Goal: Transaction & Acquisition: Obtain resource

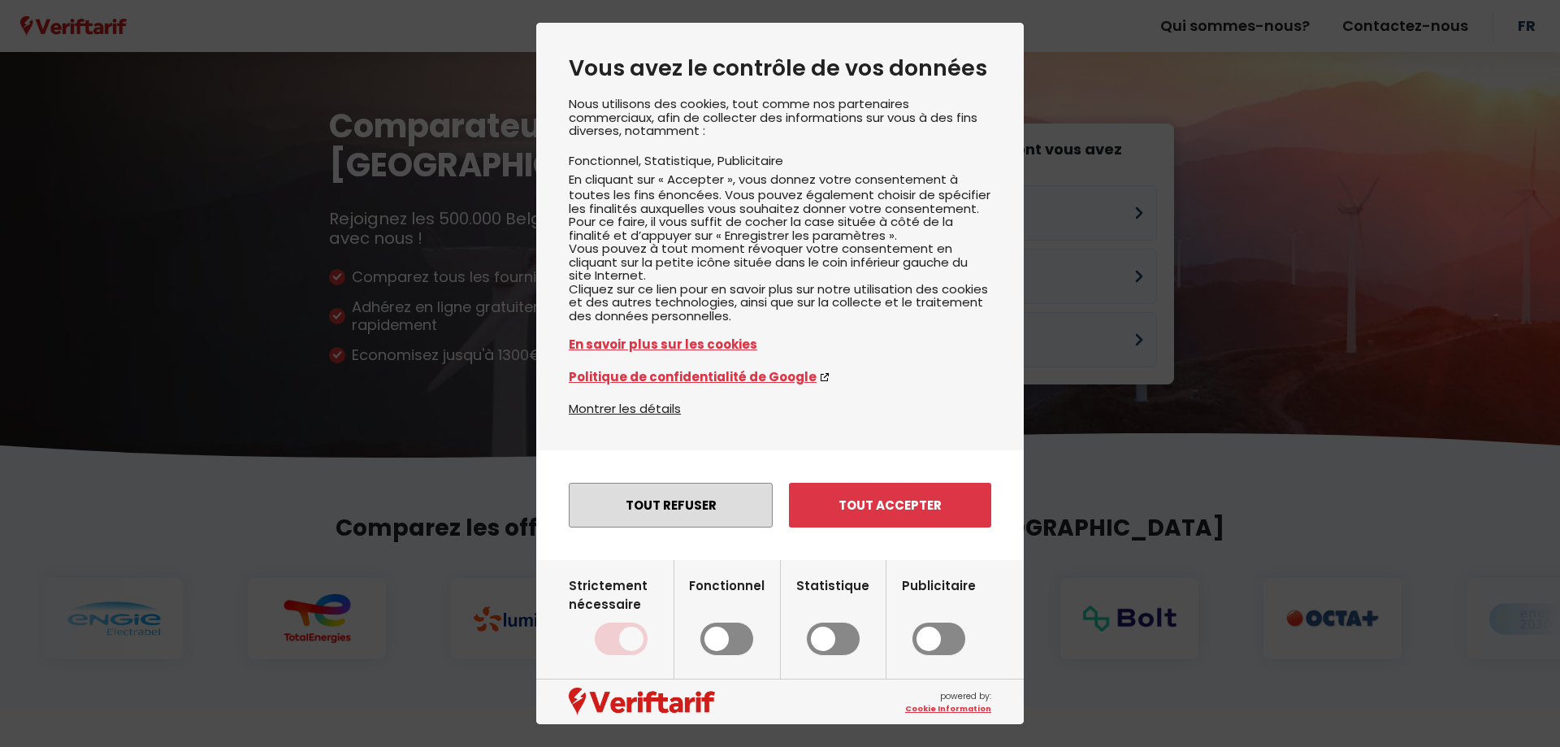
click at [704, 527] on button "Tout refuser" at bounding box center [671, 505] width 204 height 45
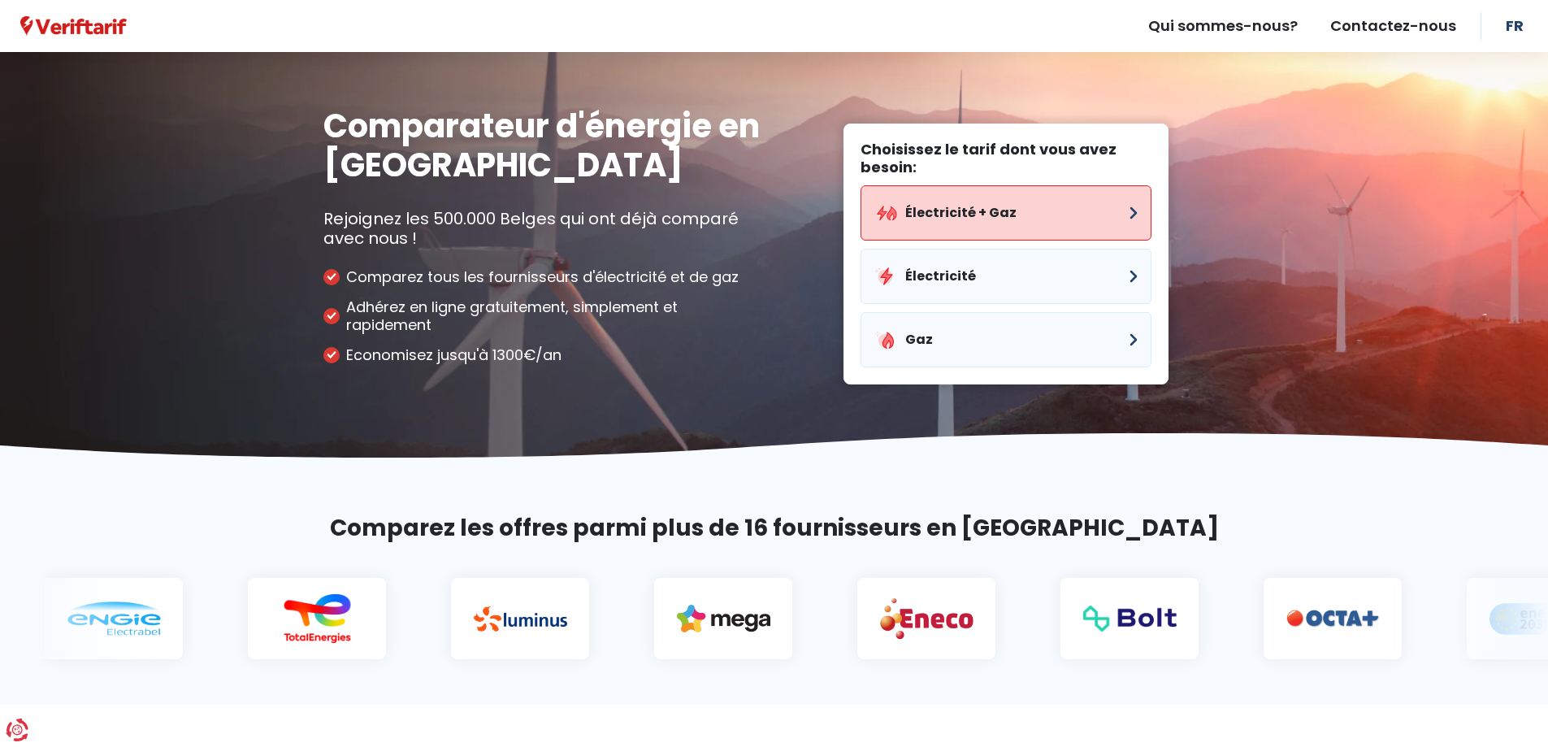
click at [942, 210] on button "Électricité + Gaz" at bounding box center [1005, 212] width 291 height 55
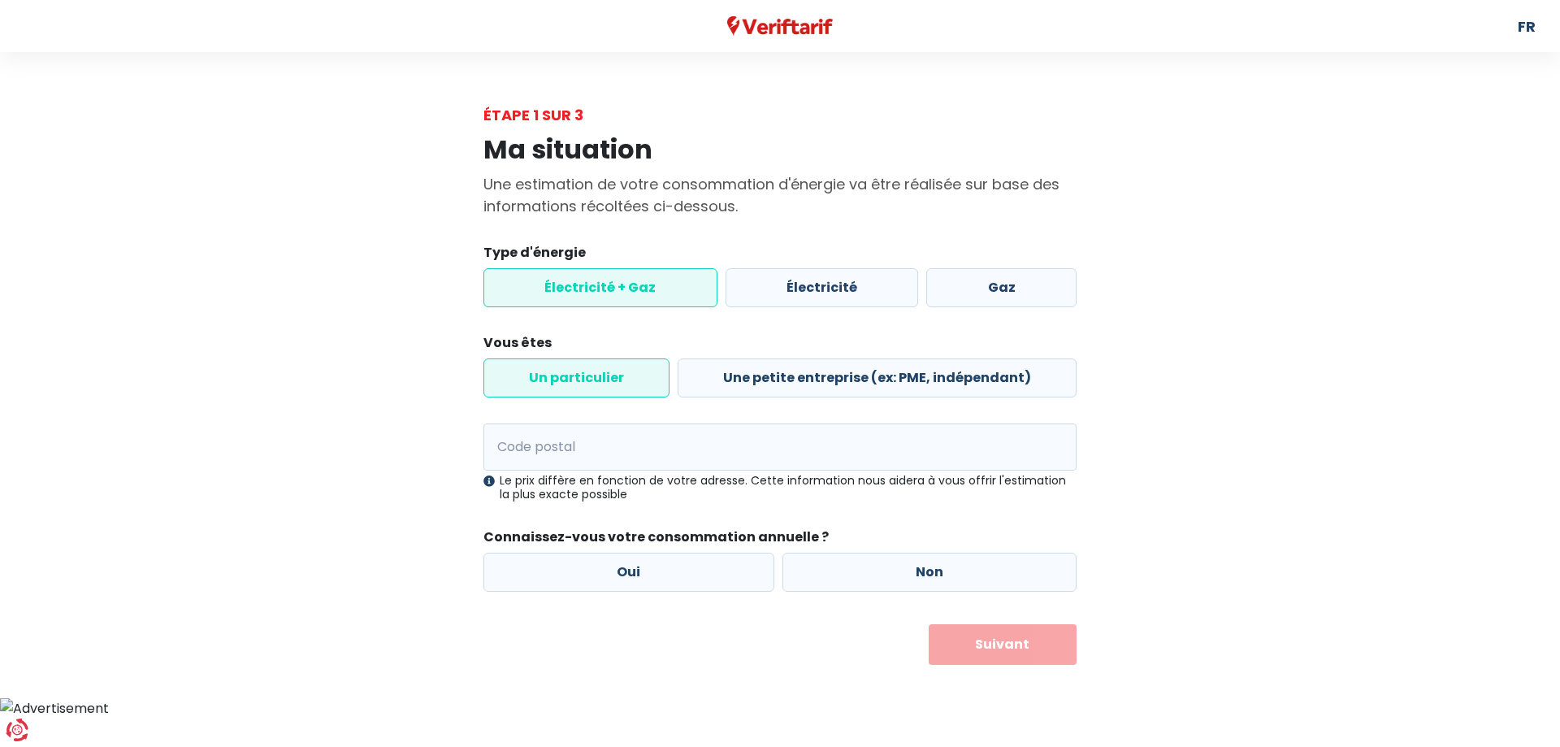
click at [608, 292] on label "Électricité + Gaz" at bounding box center [600, 287] width 234 height 39
click at [608, 292] on input "Électricité + Gaz" at bounding box center [600, 287] width 234 height 39
click at [605, 373] on label "Un particulier" at bounding box center [576, 377] width 186 height 39
click at [605, 373] on input "Un particulier" at bounding box center [576, 377] width 186 height 39
click at [598, 446] on input "Code postal" at bounding box center [779, 446] width 593 height 47
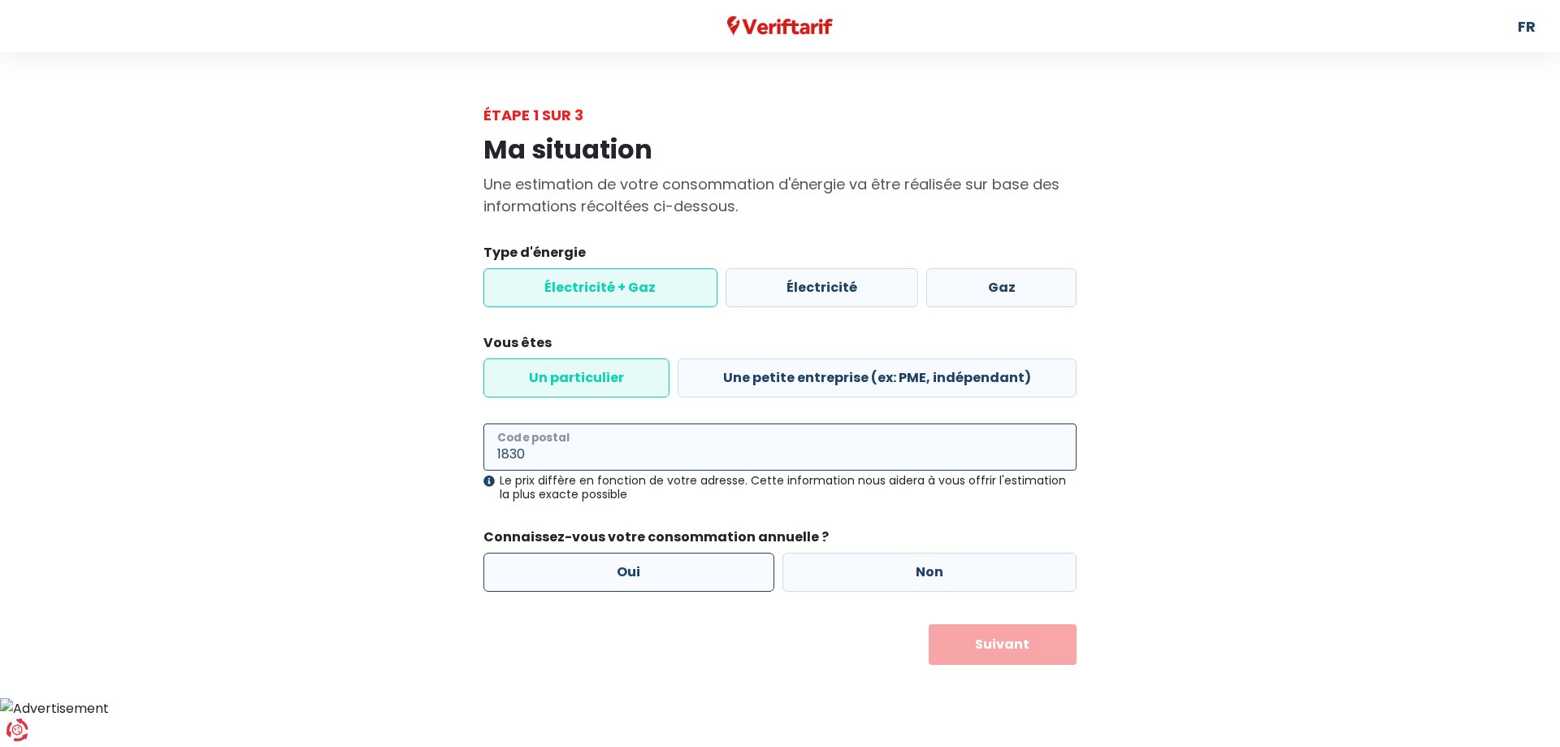
type input "1830"
click at [646, 565] on label "Oui" at bounding box center [628, 571] width 291 height 39
click at [646, 565] on input "Oui" at bounding box center [628, 571] width 291 height 39
radio input "true"
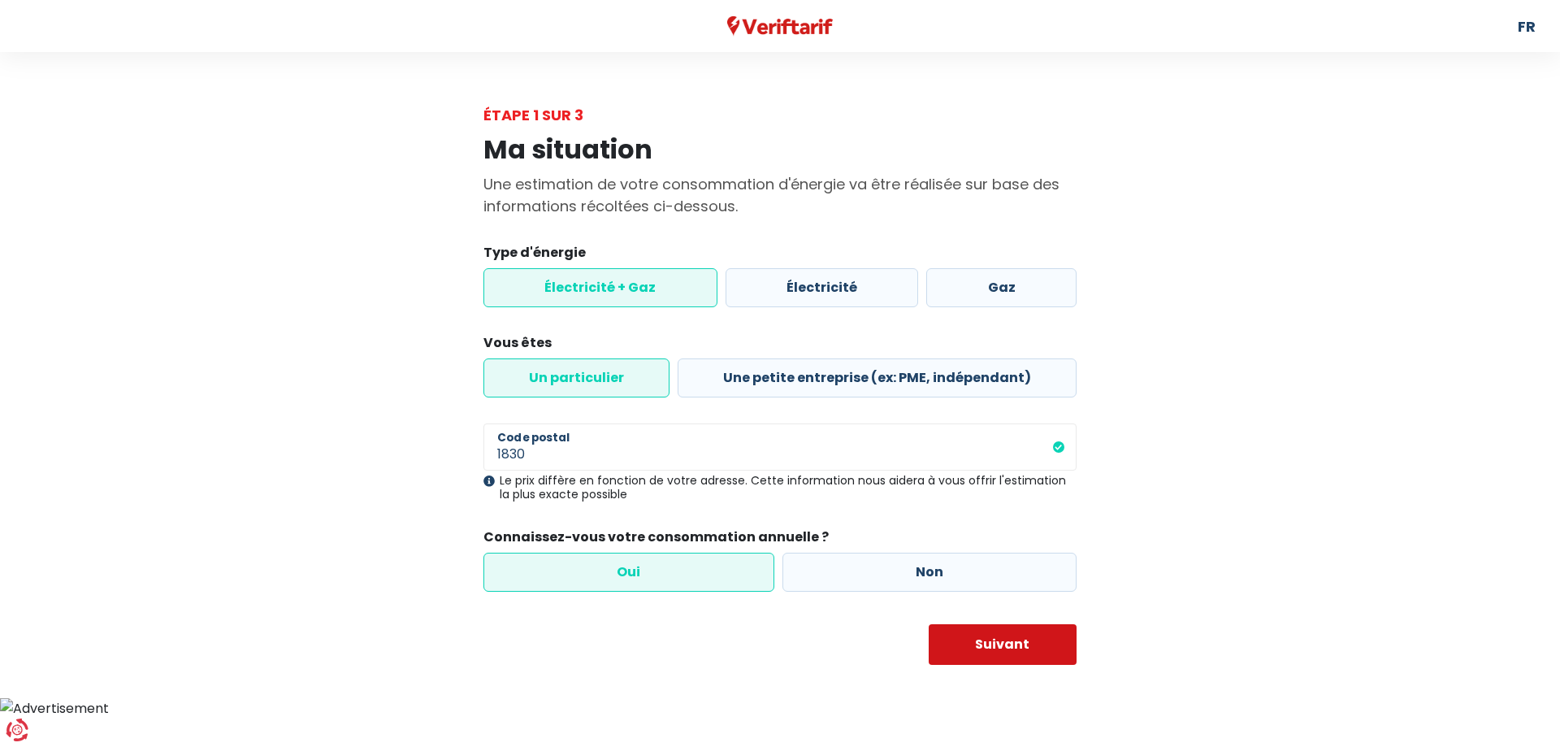
click at [1002, 625] on button "Suivant" at bounding box center [1003, 644] width 149 height 41
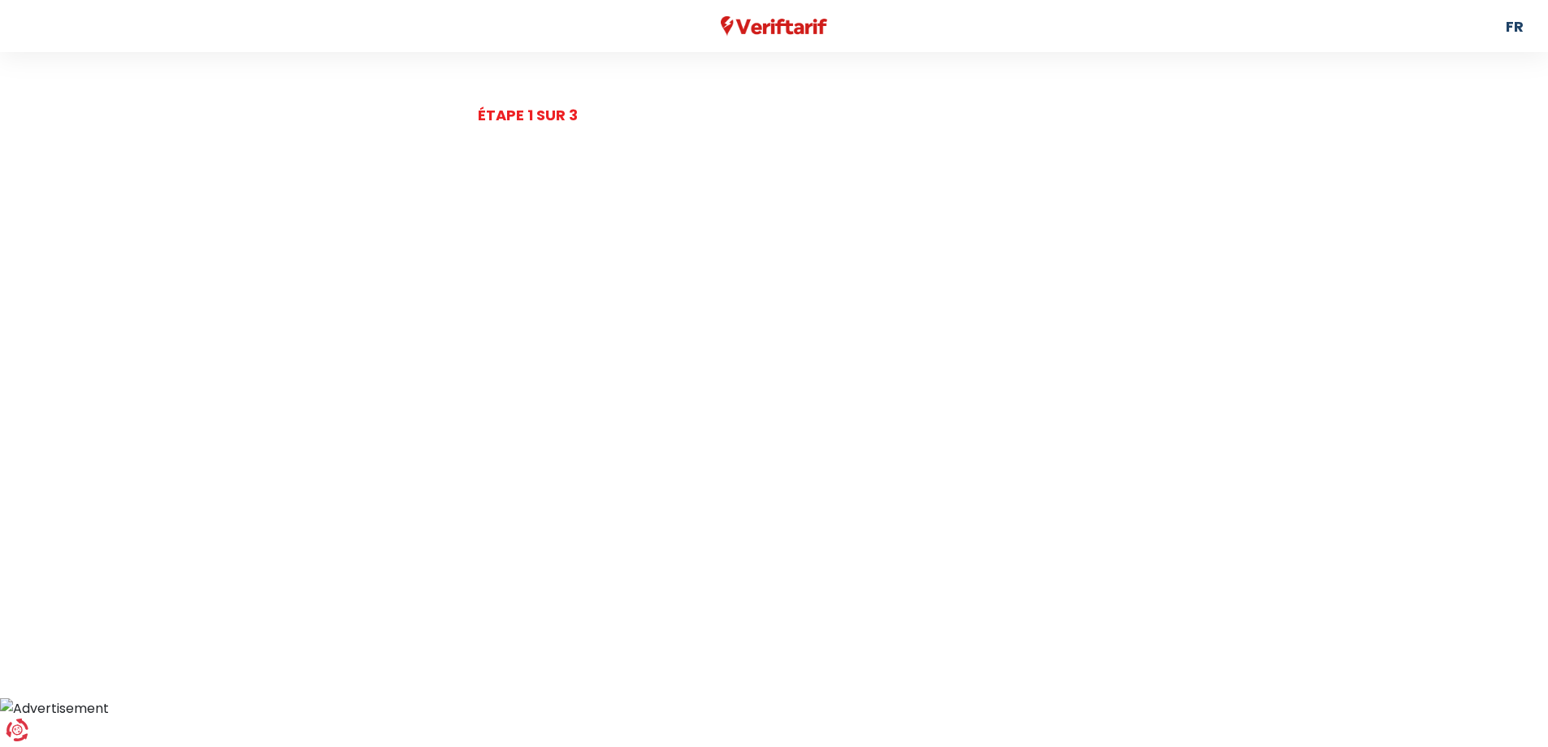
select select
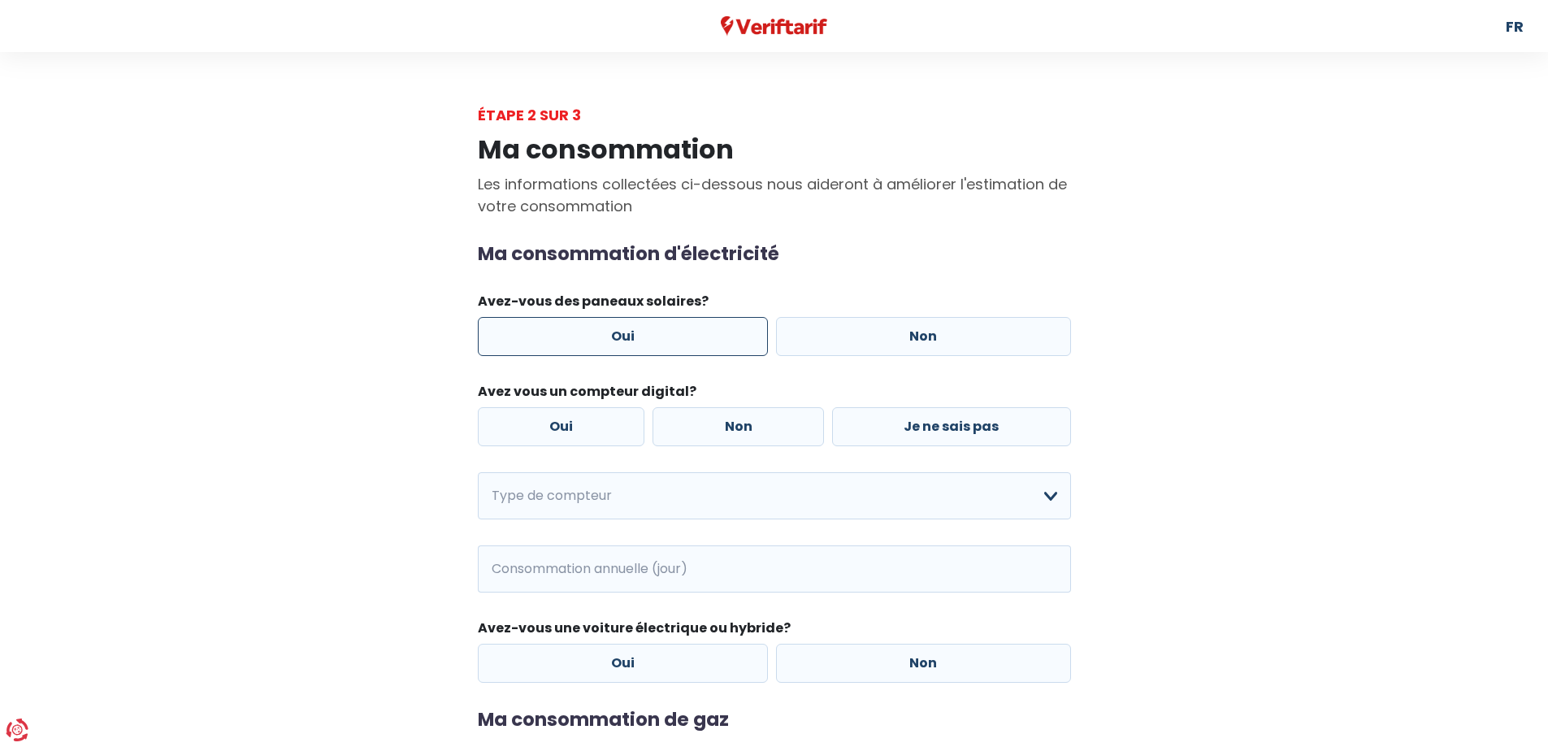
click at [624, 339] on label "Oui" at bounding box center [623, 336] width 291 height 39
click at [624, 339] on input "Oui" at bounding box center [623, 336] width 291 height 39
radio input "true"
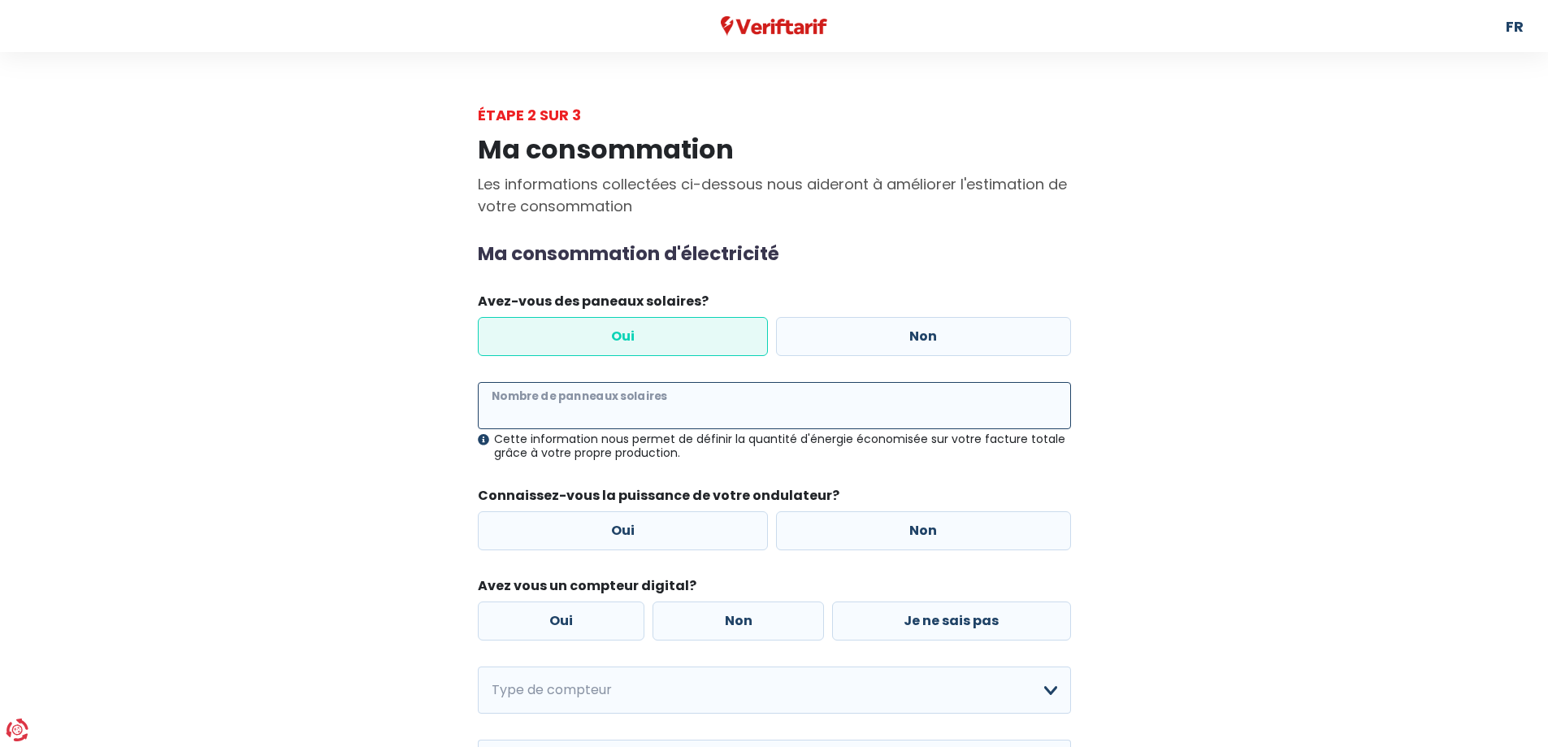
click at [599, 406] on input "Nombre de panneaux solaires" at bounding box center [774, 405] width 593 height 47
type input "13"
click at [624, 524] on label "Oui" at bounding box center [623, 530] width 291 height 39
click at [624, 524] on input "Oui" at bounding box center [623, 530] width 291 height 39
radio input "true"
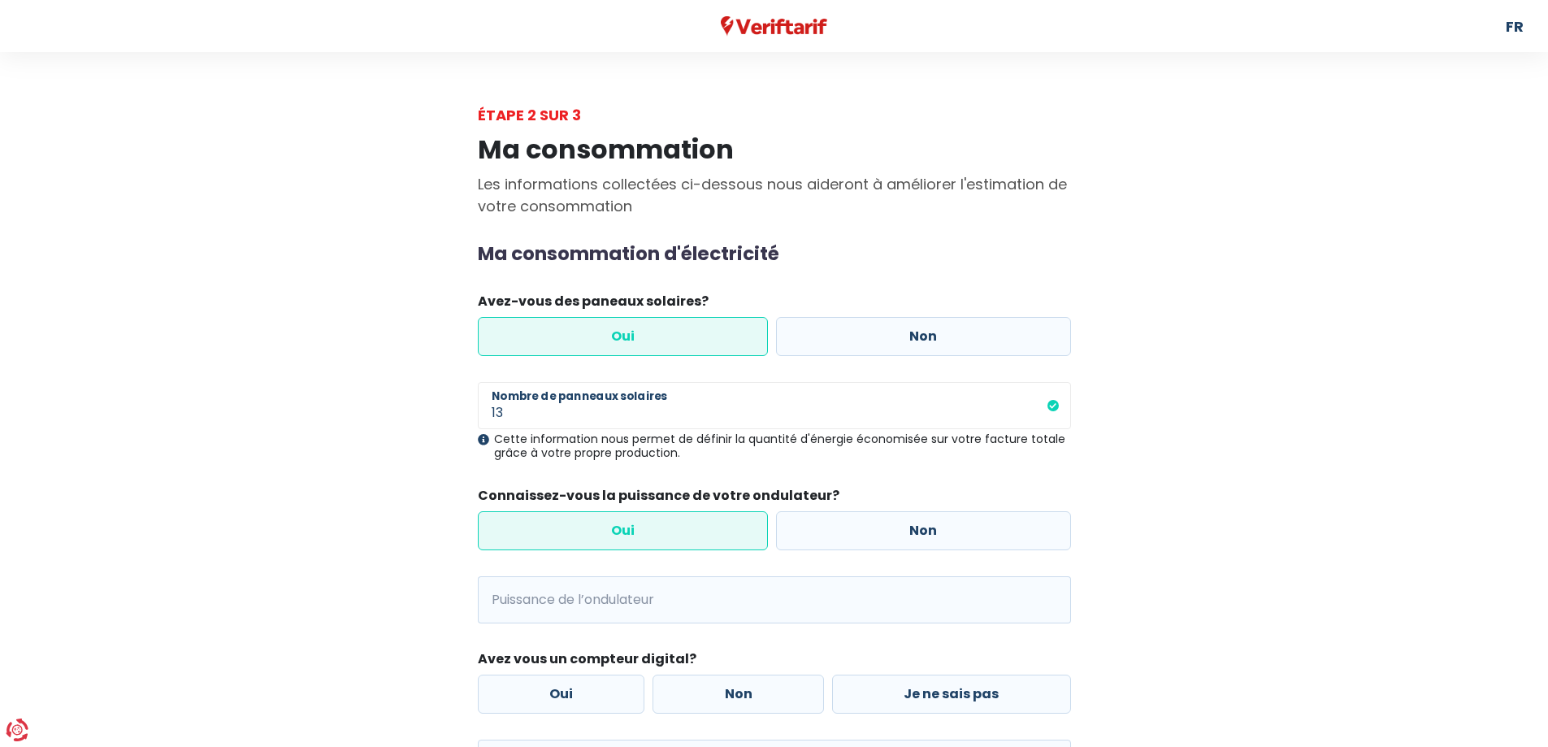
scroll to position [81, 0]
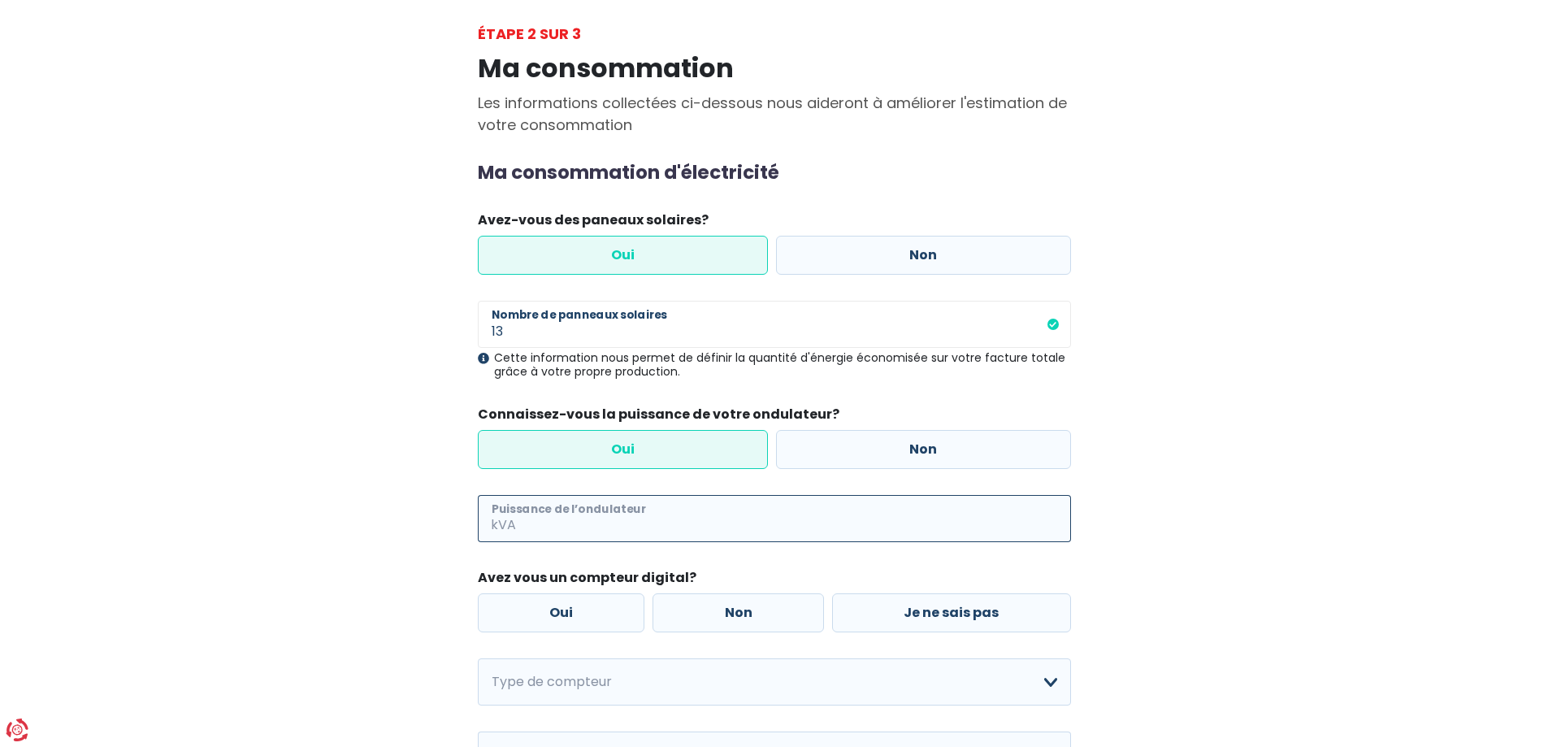
click at [625, 524] on input "Puissance de l’ondulateur" at bounding box center [795, 518] width 552 height 47
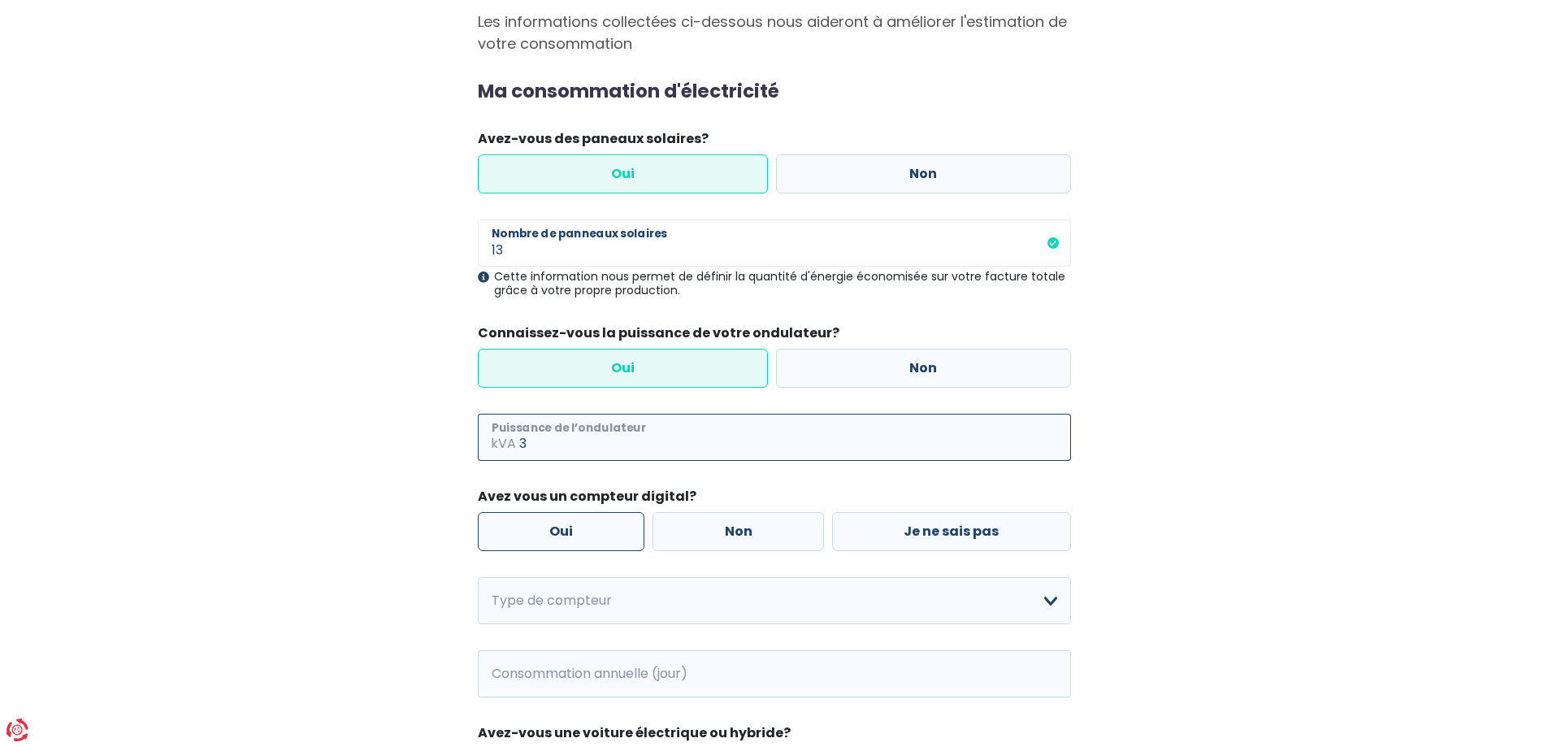
type input "3"
click at [617, 531] on label "Oui" at bounding box center [561, 531] width 167 height 39
click at [617, 531] on input "Oui" at bounding box center [561, 531] width 167 height 39
radio input "true"
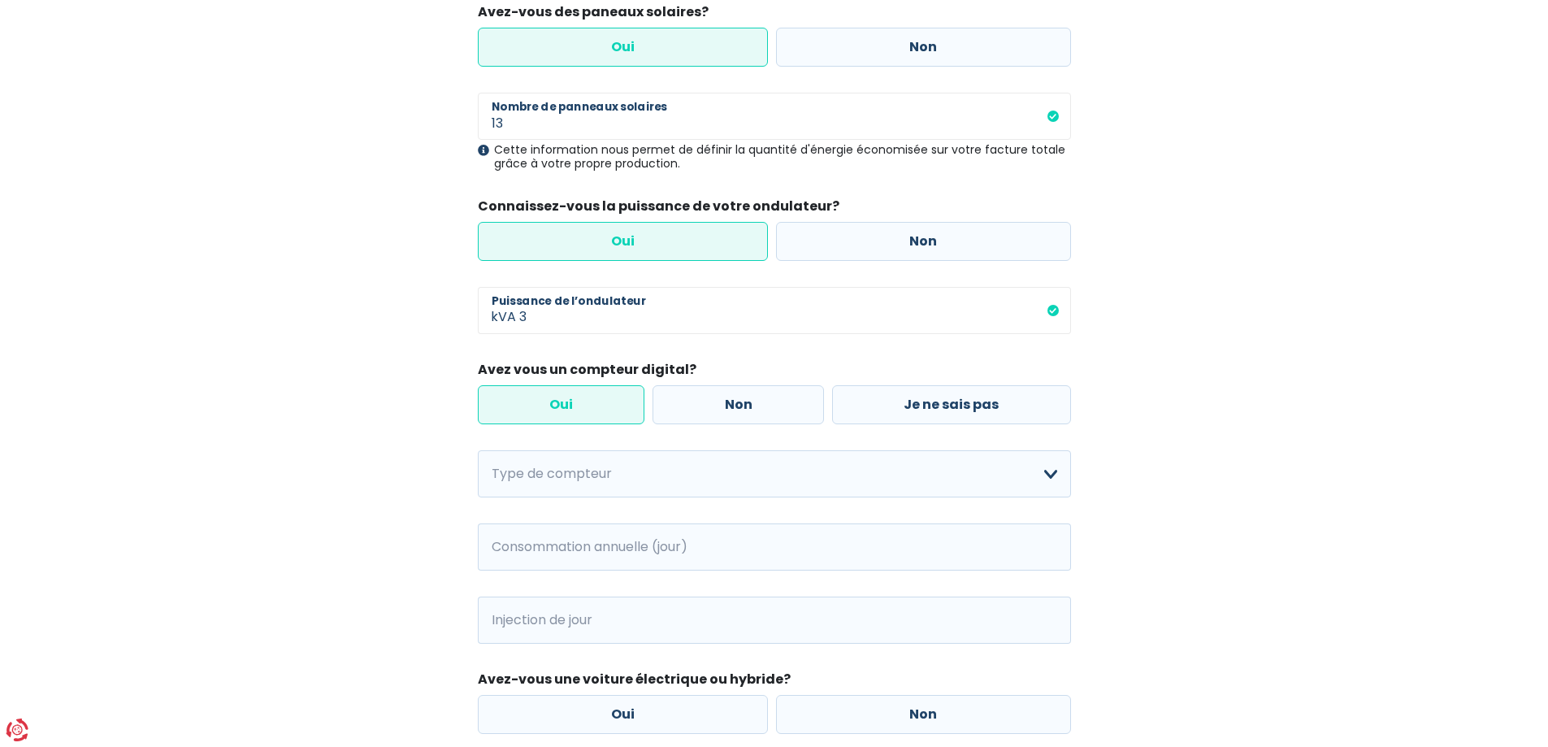
scroll to position [325, 0]
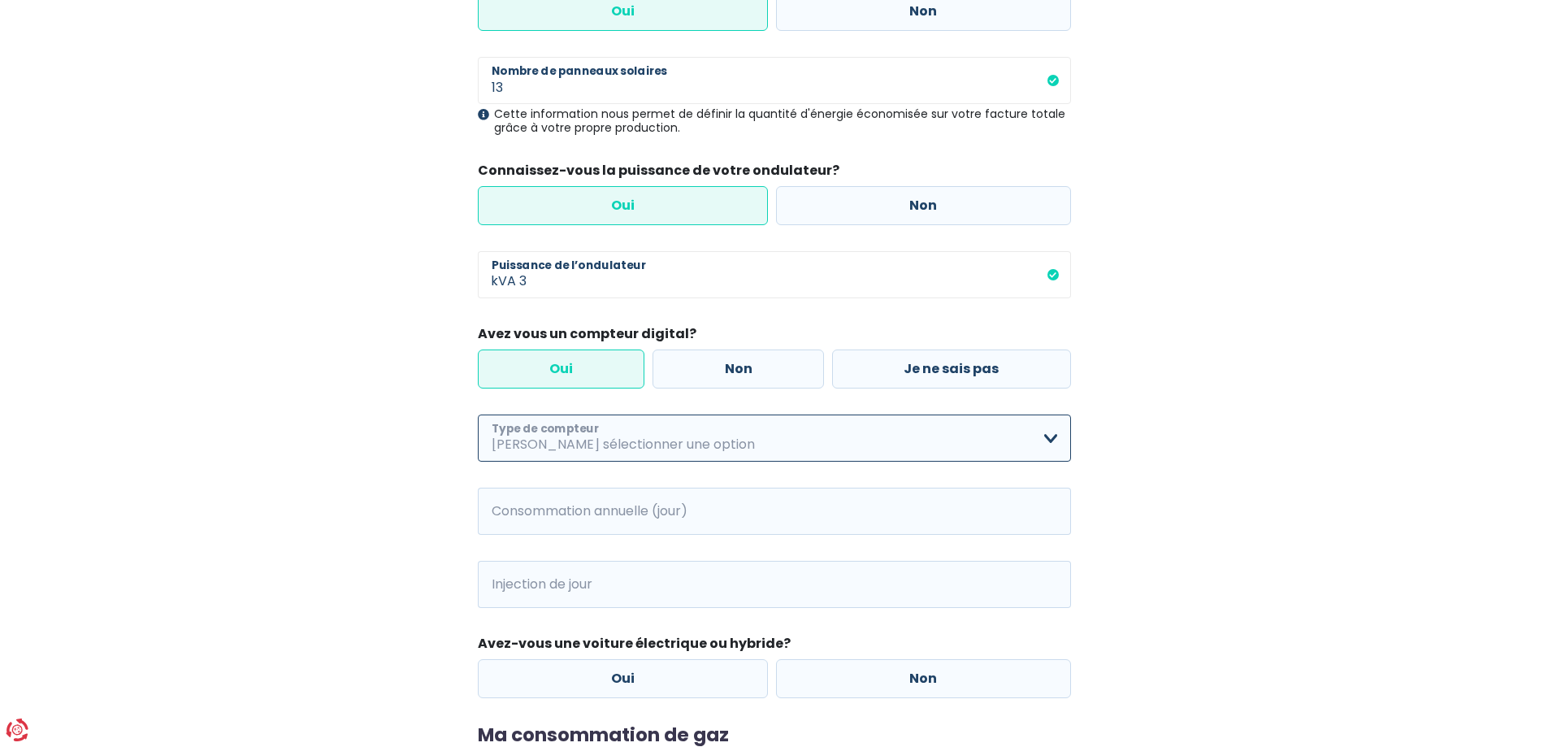
click at [624, 452] on select "Mono-horaire Bi-horaire Mono-horaire + exclusif nuit Bi-horaire + exclusif nuit…" at bounding box center [774, 437] width 593 height 47
select select "day_single_rate"
click at [478, 414] on select "Mono-horaire Bi-horaire Mono-horaire + exclusif nuit Bi-horaire + exclusif nuit…" at bounding box center [774, 437] width 593 height 47
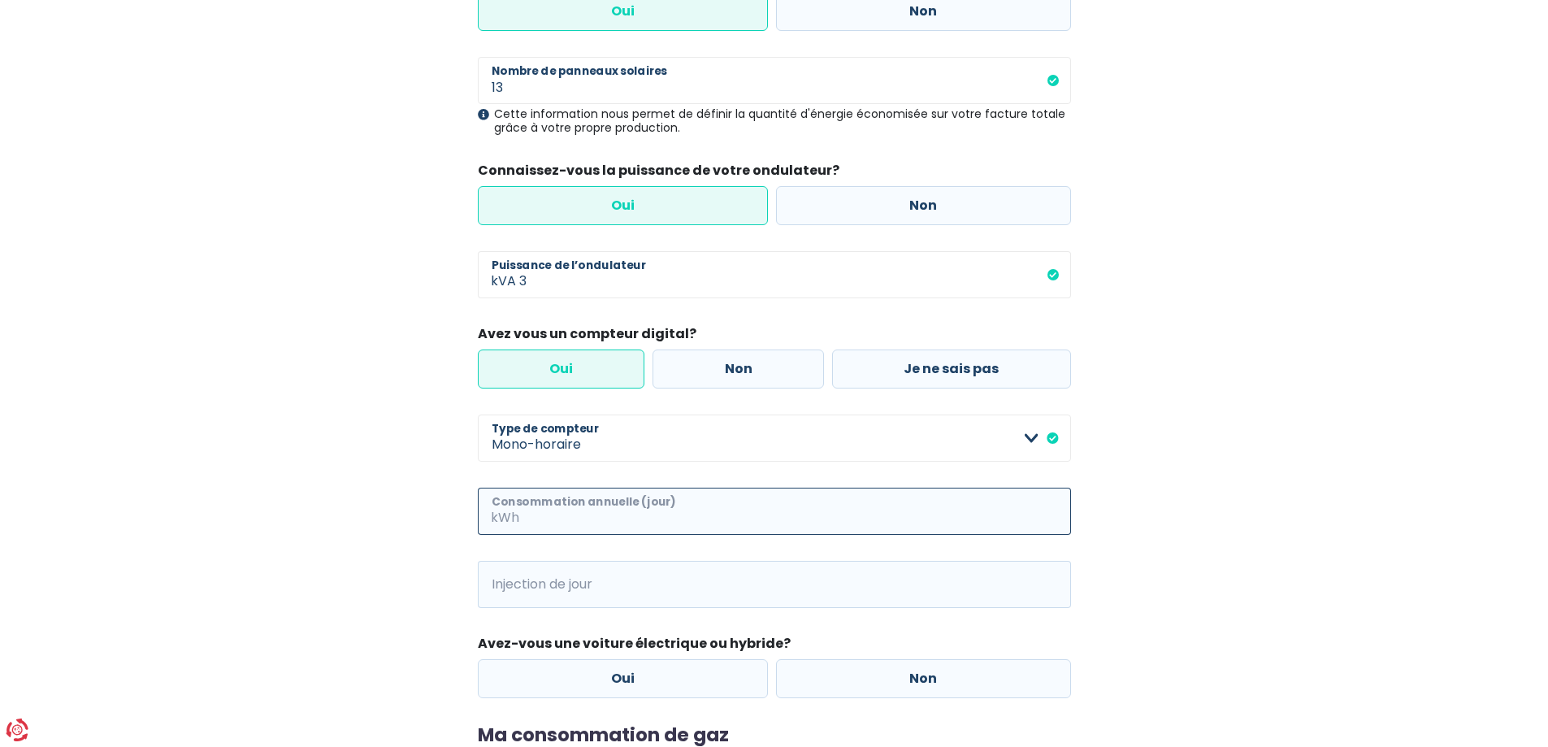
click at [600, 517] on input "Consommation annuelle (jour)" at bounding box center [796, 510] width 548 height 47
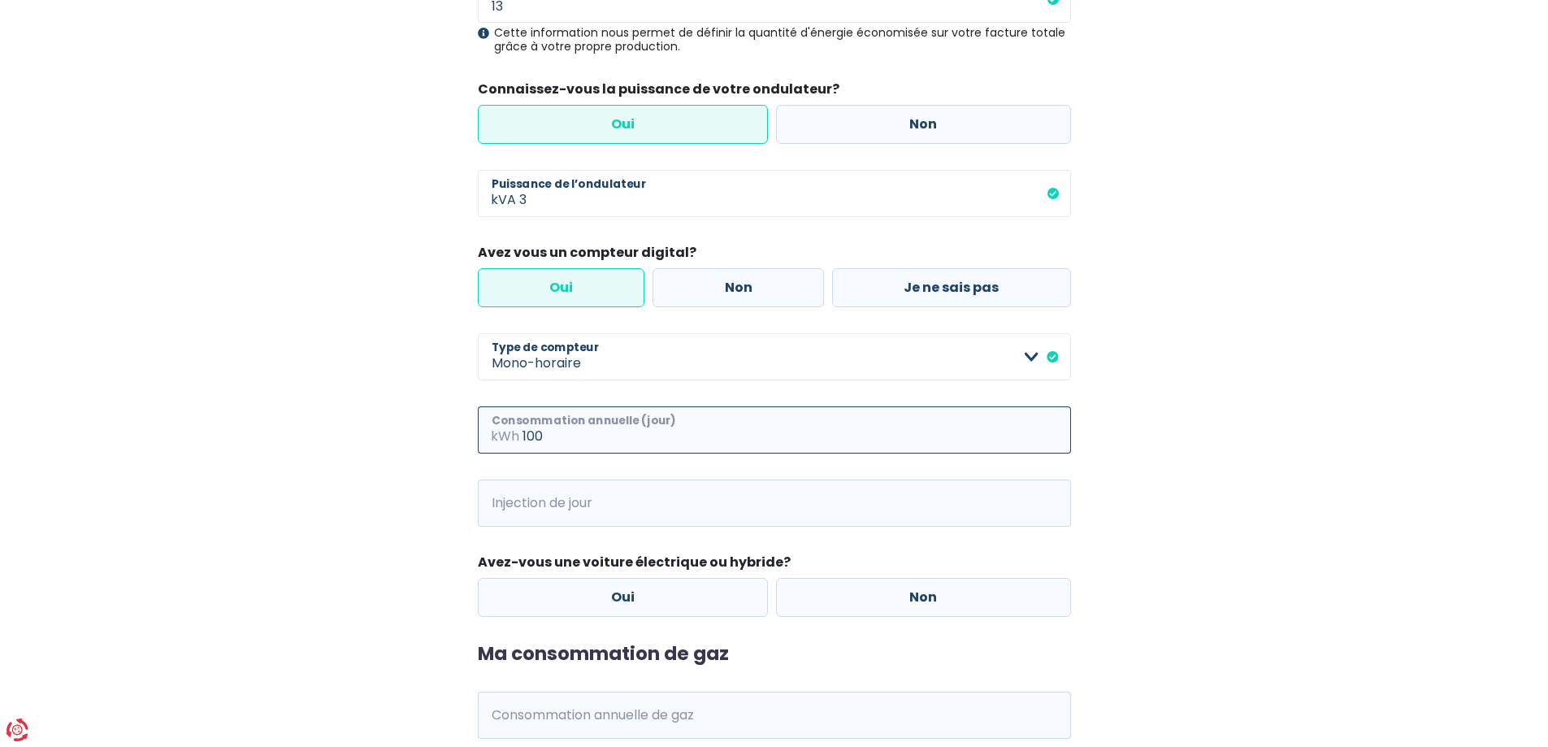
click at [559, 431] on input "100" at bounding box center [796, 429] width 548 height 47
type input "1"
type input "3500"
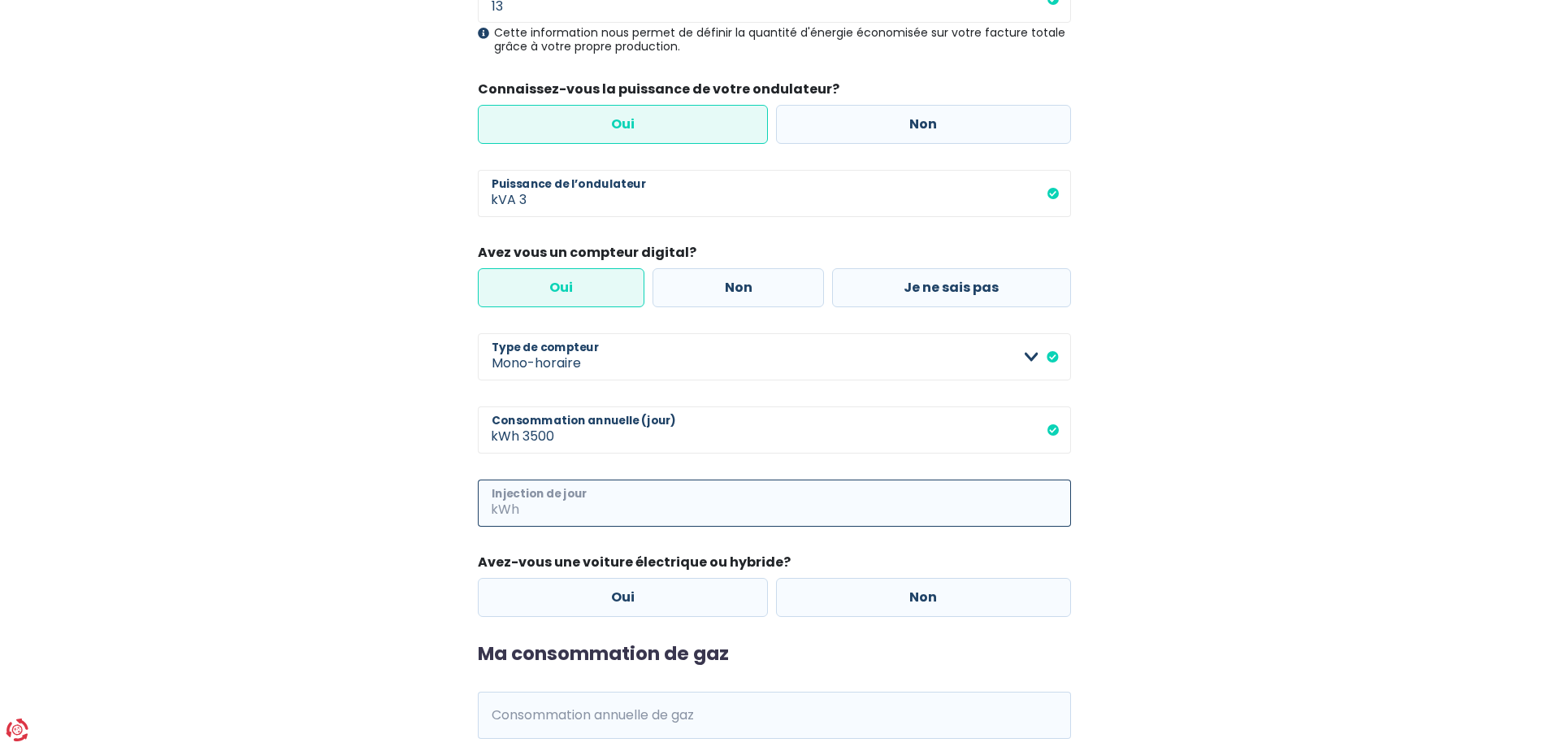
click at [637, 507] on input "Injection de jour" at bounding box center [796, 502] width 548 height 47
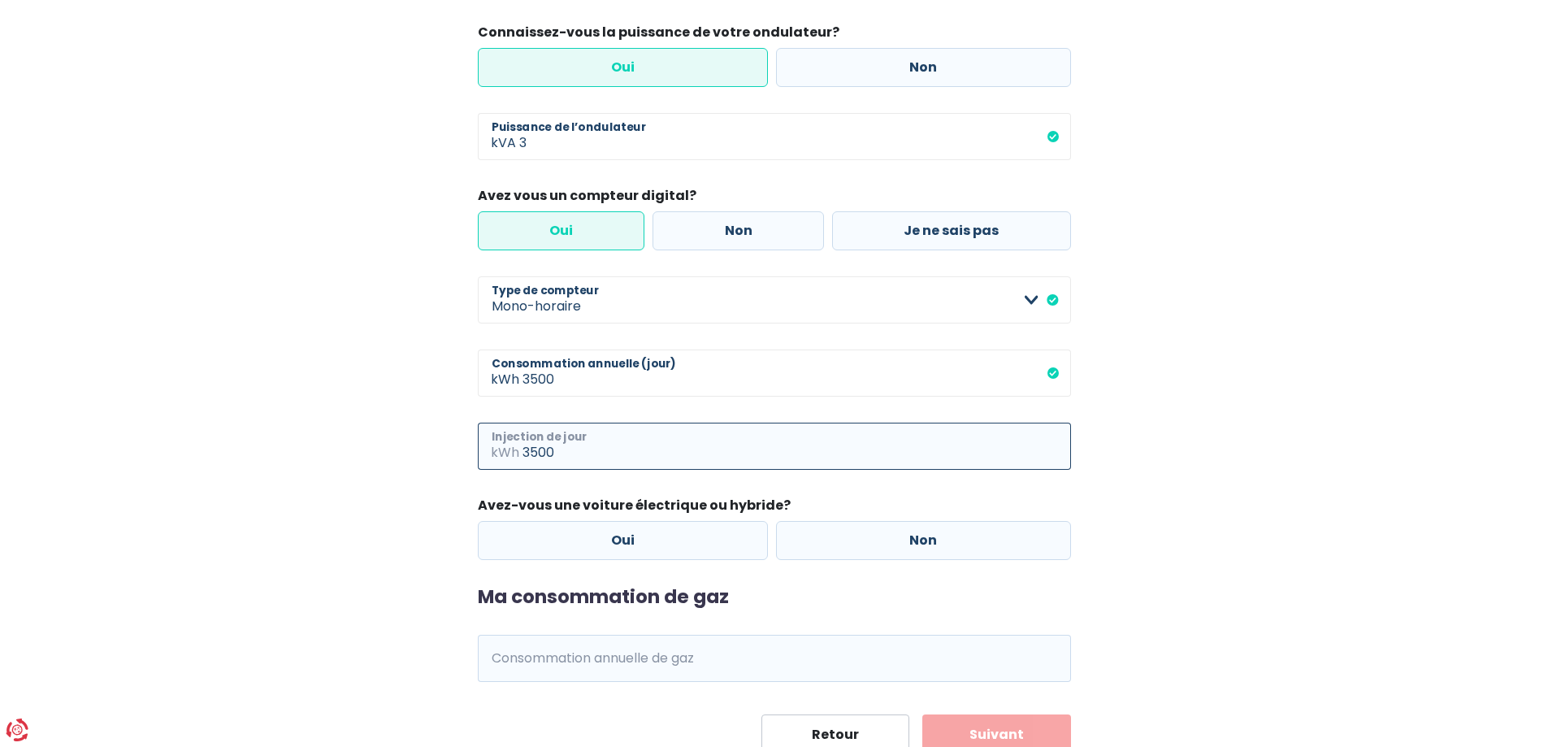
scroll to position [487, 0]
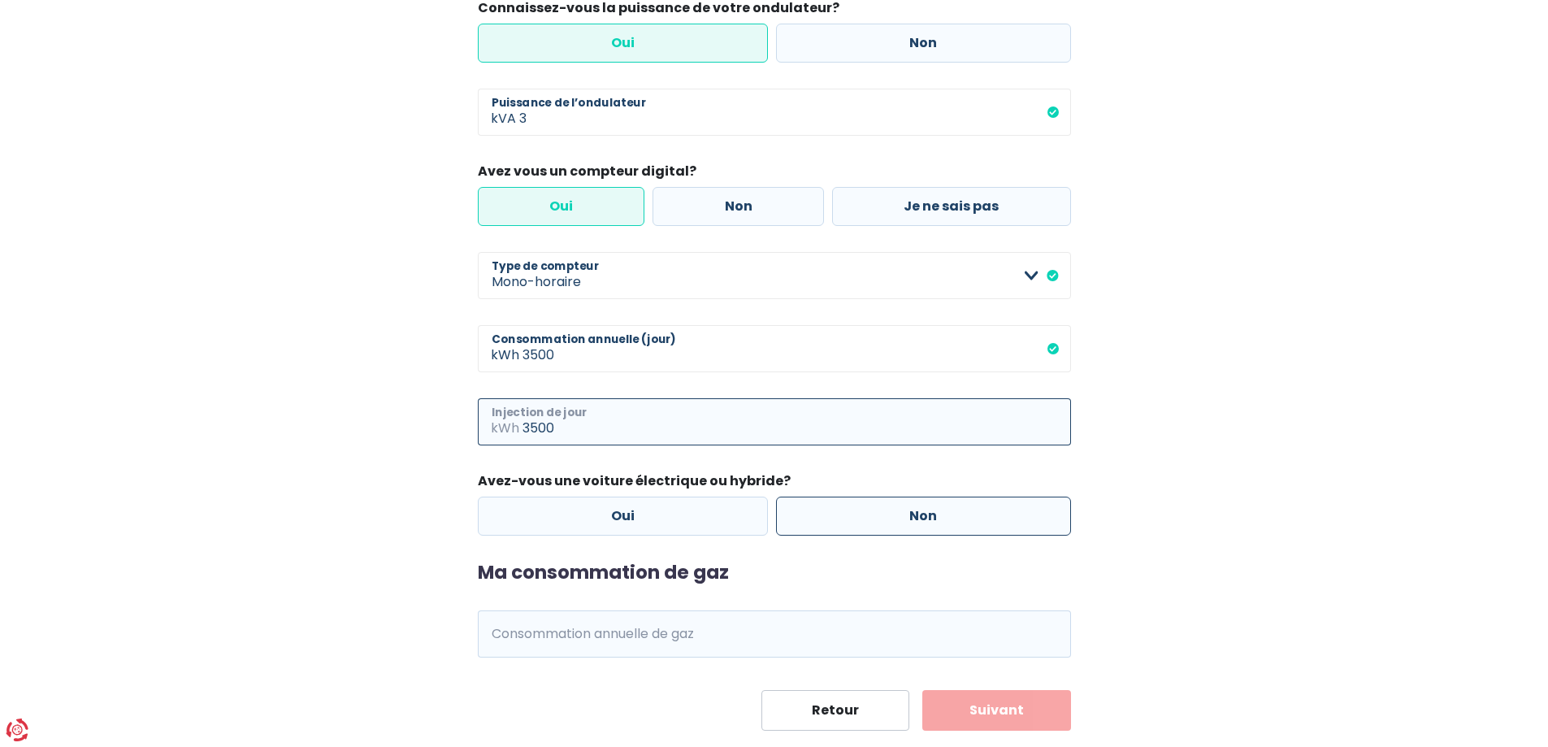
type input "3500"
click at [850, 503] on label "Non" at bounding box center [923, 515] width 295 height 39
click at [850, 503] on input "Non" at bounding box center [923, 515] width 295 height 39
radio input "true"
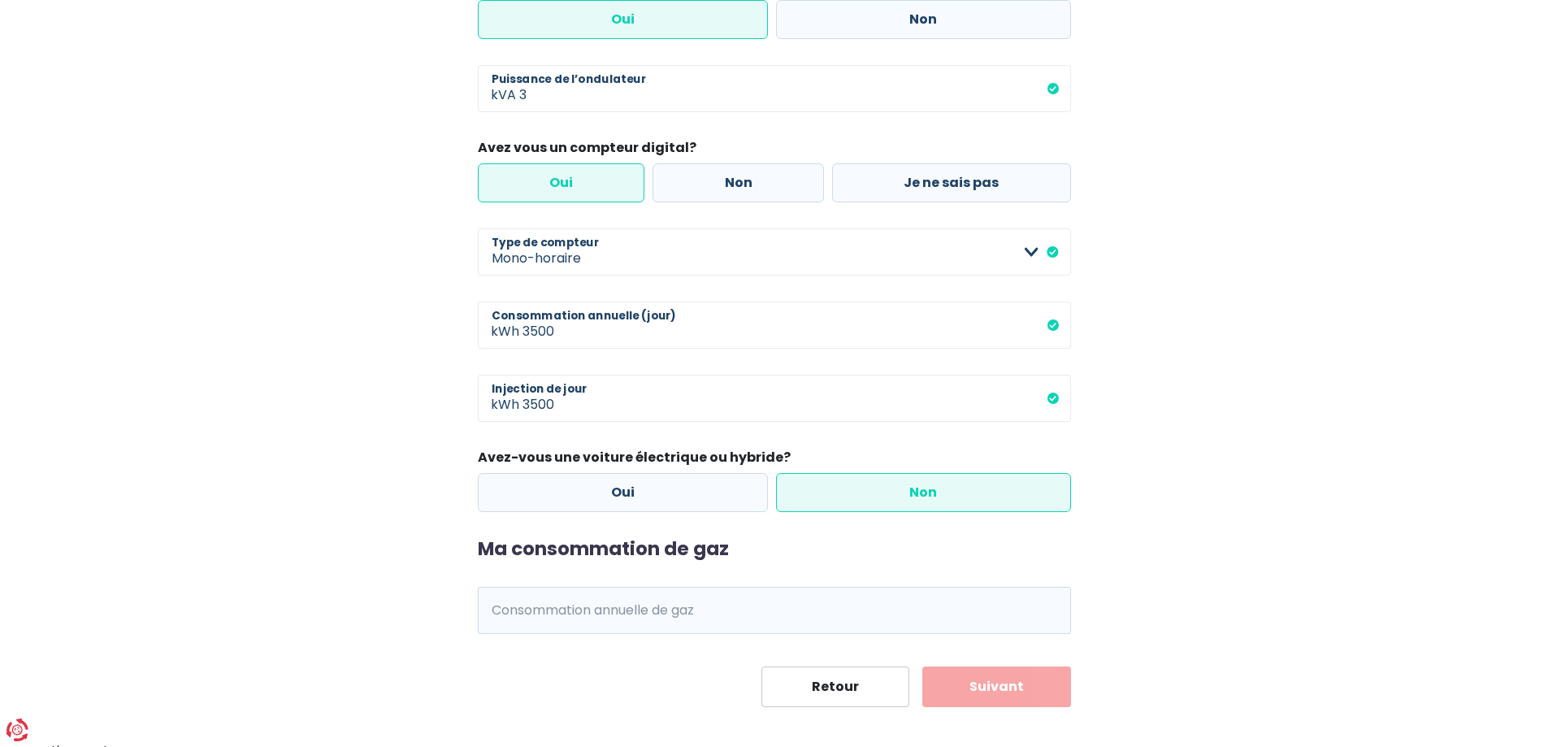
scroll to position [524, 0]
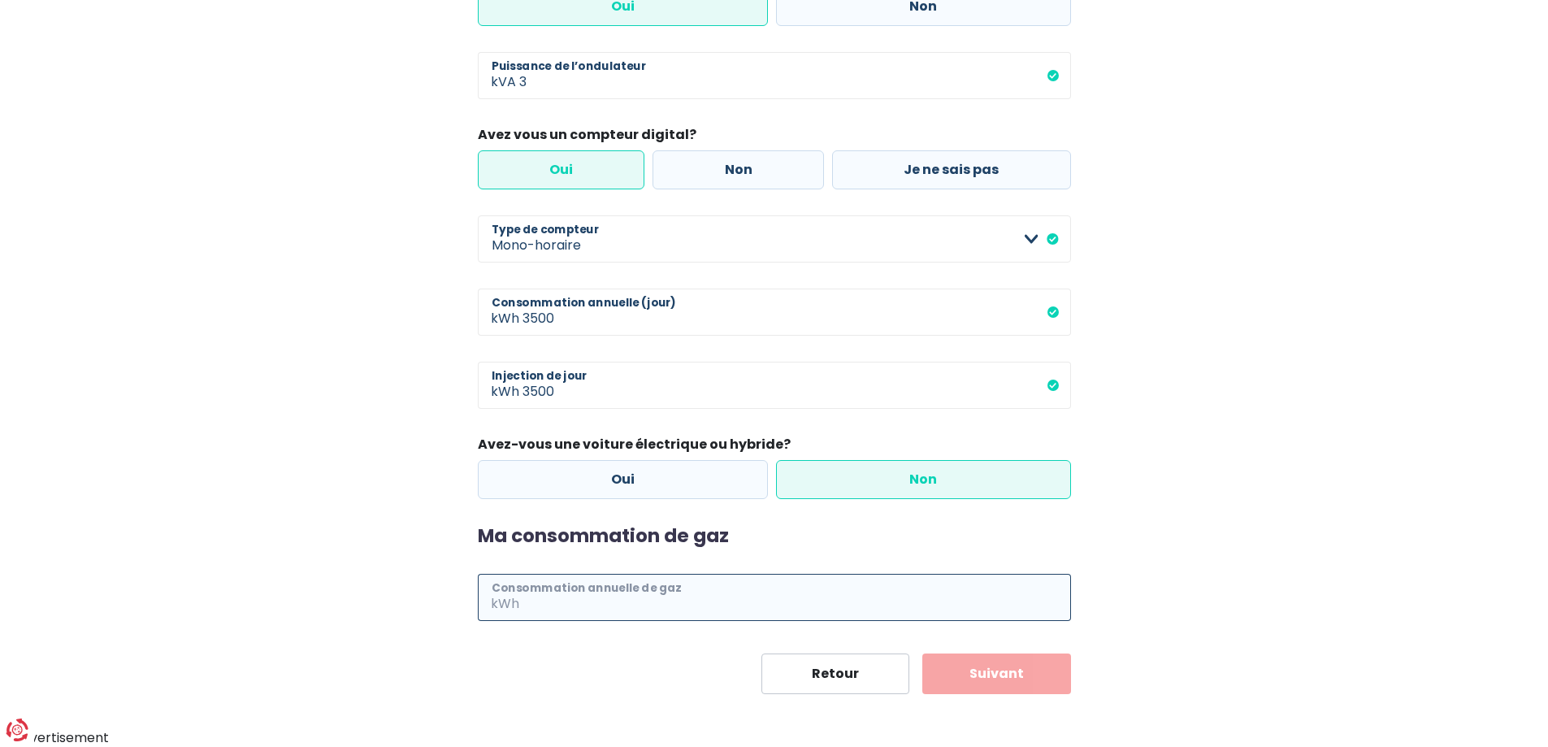
click at [695, 588] on input "Consommation annuelle de gaz" at bounding box center [796, 597] width 548 height 47
type input "9200"
click at [1009, 677] on button "Suivant" at bounding box center [996, 673] width 149 height 41
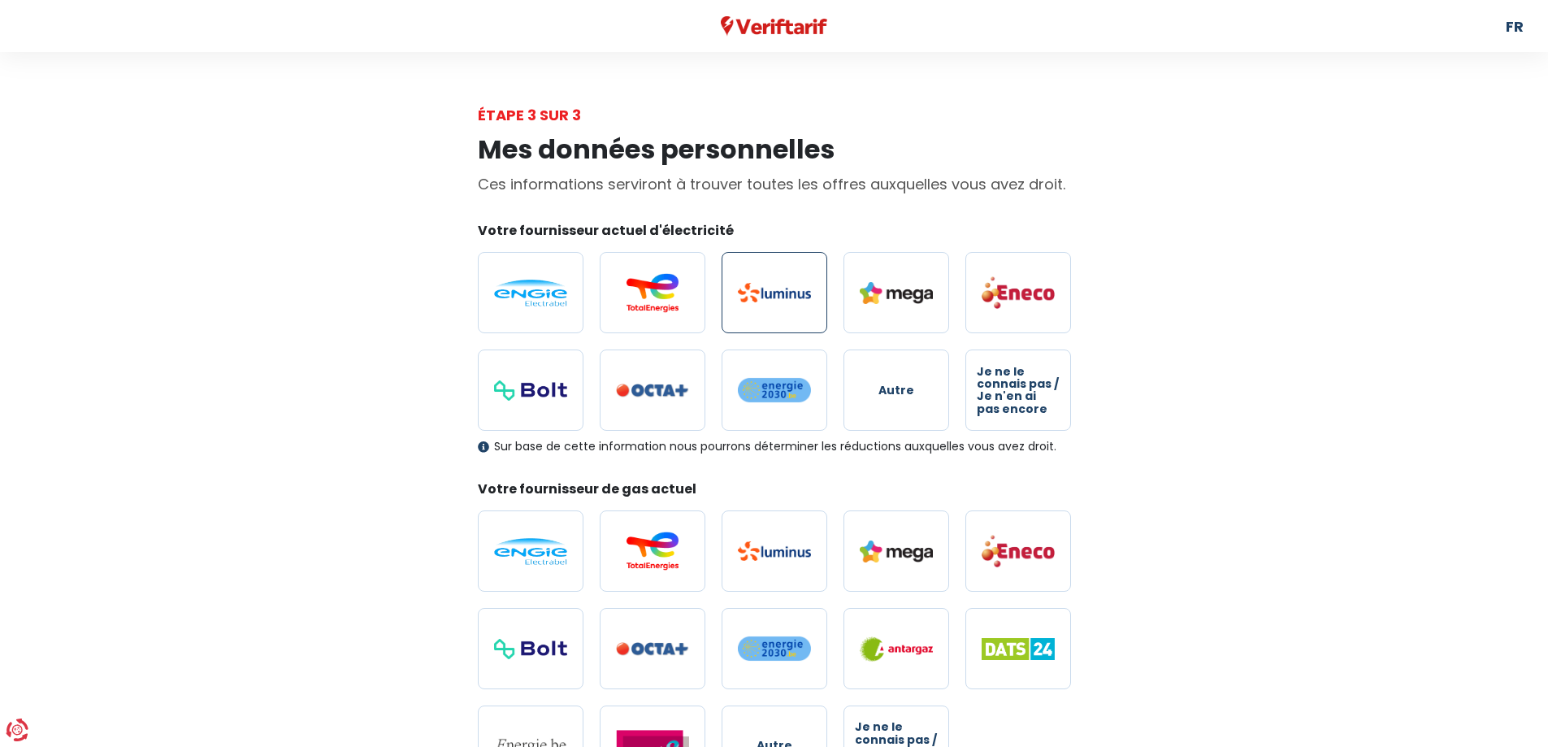
click at [803, 292] on img at bounding box center [774, 292] width 73 height 19
click at [803, 292] on input "radio" at bounding box center [774, 292] width 106 height 81
radio input "true"
click at [780, 557] on img at bounding box center [774, 550] width 73 height 19
click at [780, 557] on input "radio" at bounding box center [774, 550] width 106 height 81
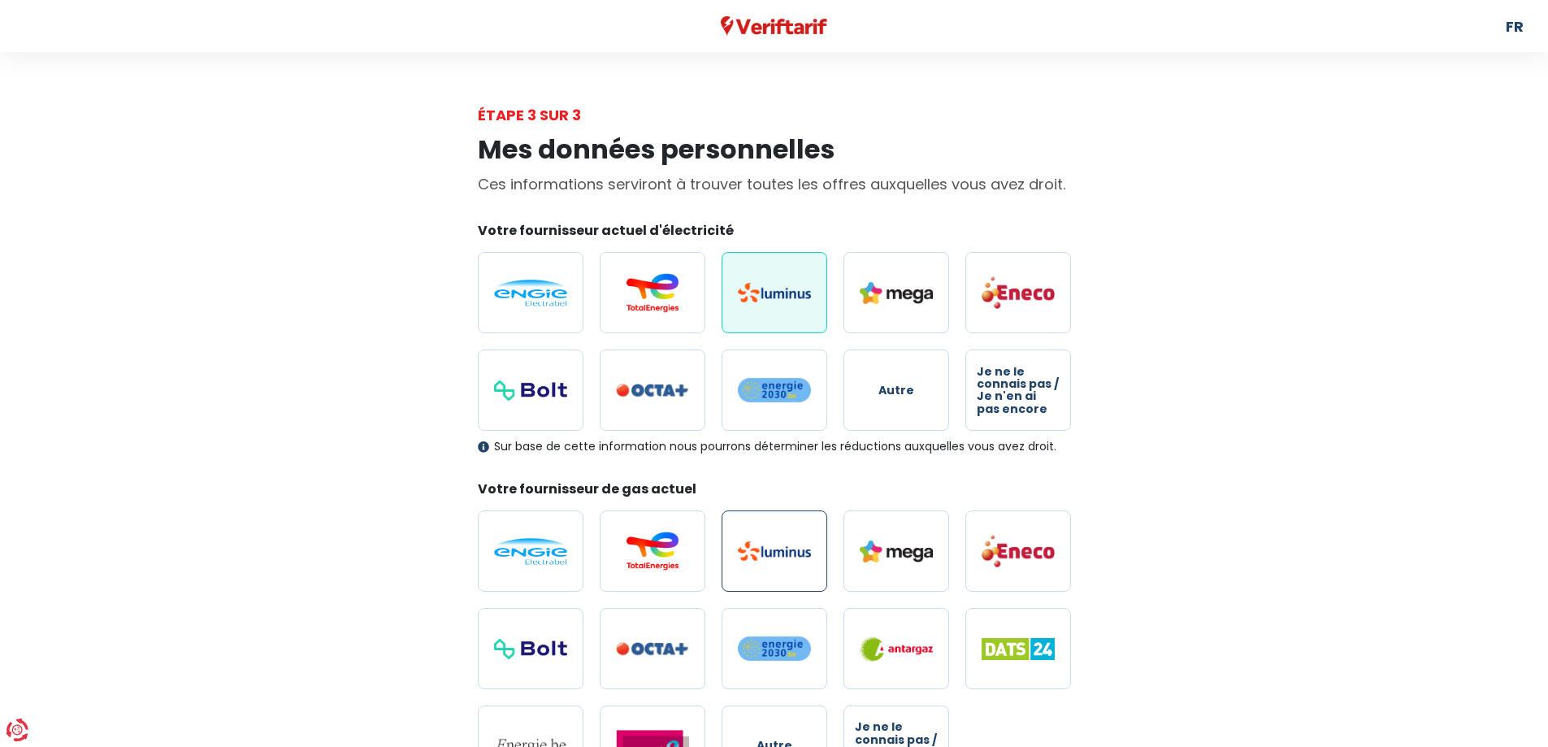
radio input "true"
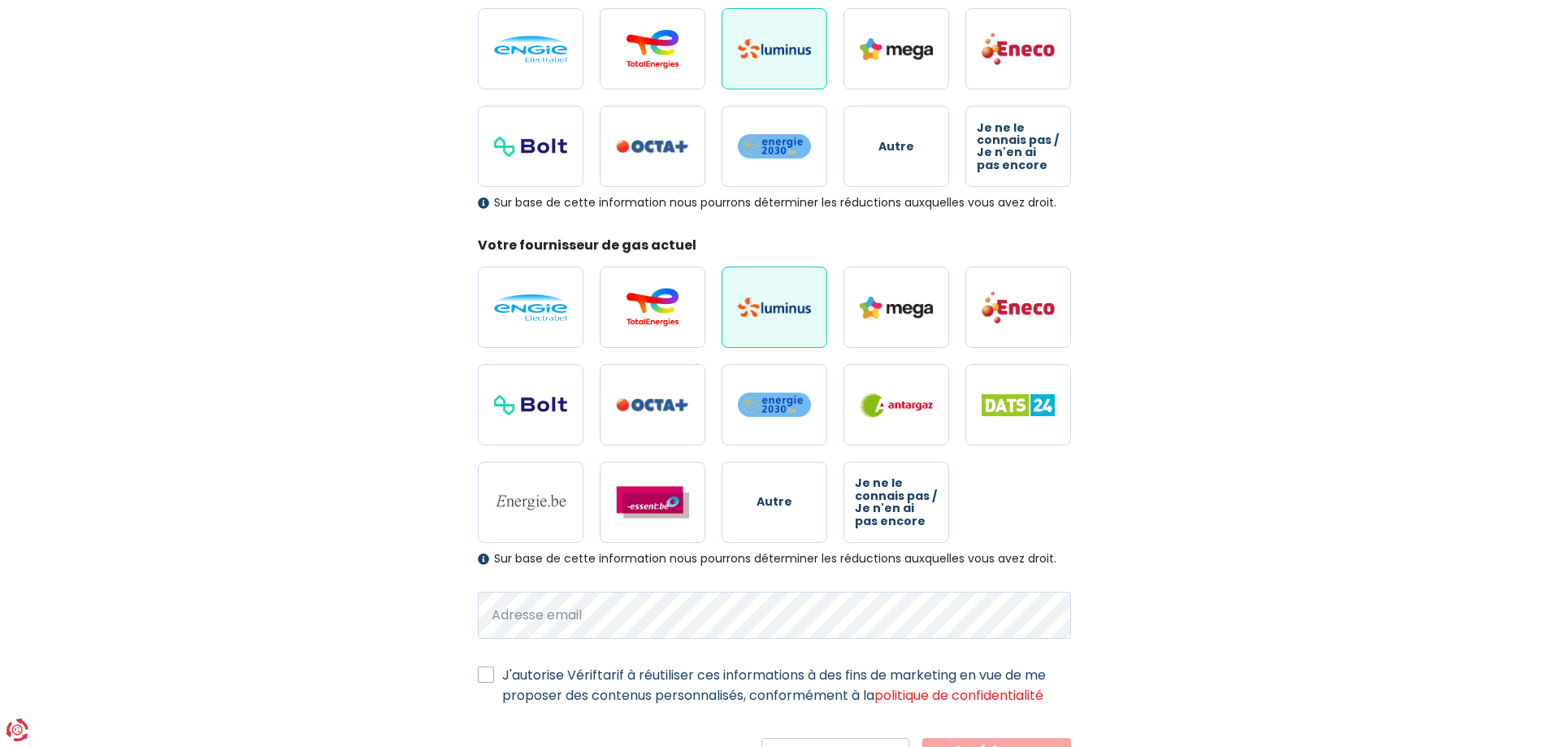
scroll to position [328, 0]
